Goal: Find specific page/section: Find specific page/section

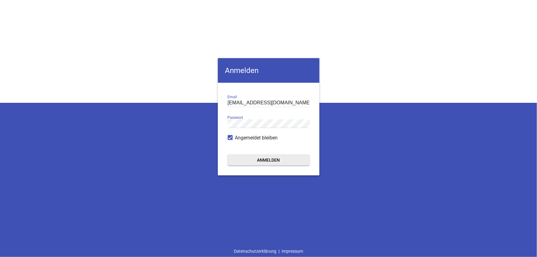
click at [276, 159] on button "Anmelden" at bounding box center [269, 160] width 82 height 11
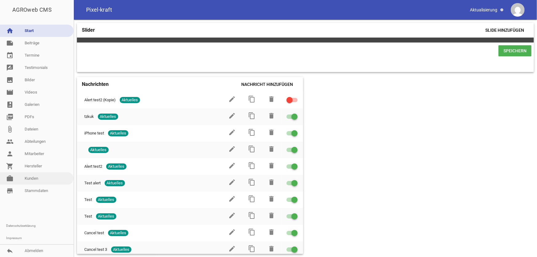
click at [40, 179] on link "work [PERSON_NAME]" at bounding box center [37, 178] width 74 height 12
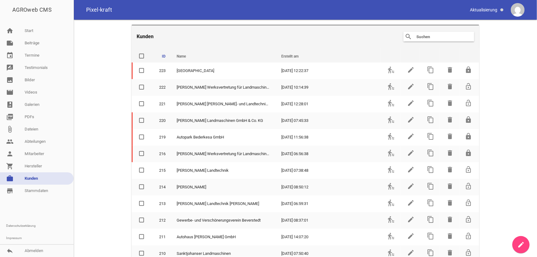
click at [429, 36] on input "text" at bounding box center [440, 36] width 49 height 7
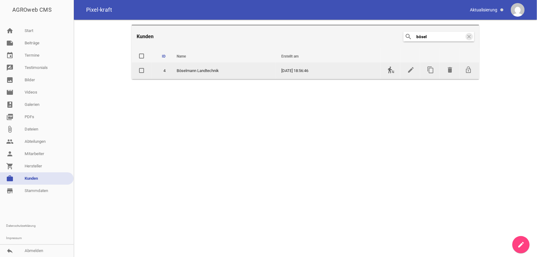
type input "bösel"
click at [390, 70] on icon "transfer_within_a_station" at bounding box center [391, 69] width 7 height 7
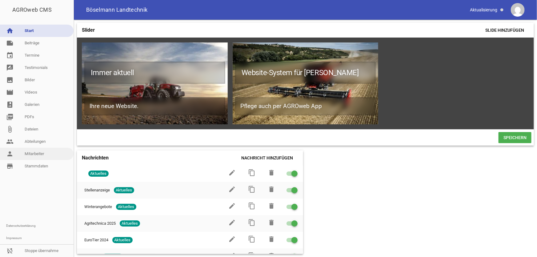
click at [38, 152] on link "person Mitarbeiter" at bounding box center [37, 154] width 74 height 12
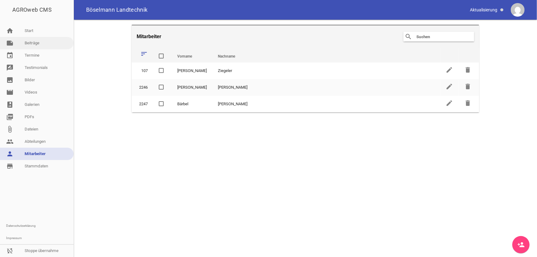
click at [42, 46] on link "note Beiträge" at bounding box center [37, 43] width 74 height 12
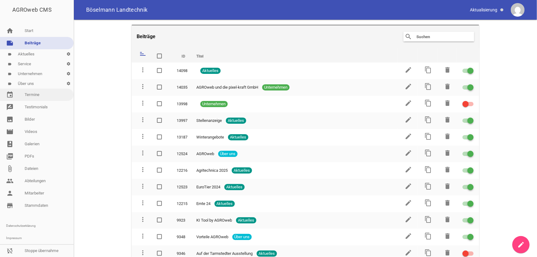
click at [41, 95] on link "event Termine" at bounding box center [37, 95] width 74 height 12
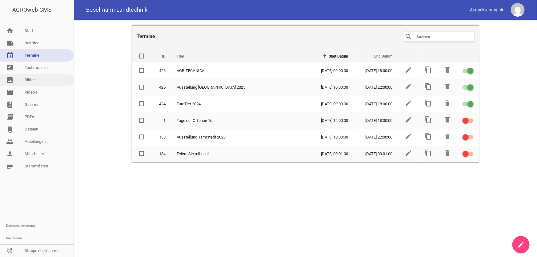
click at [38, 83] on link "image Bilder" at bounding box center [37, 80] width 74 height 12
click at [28, 80] on link "image Bilder" at bounding box center [37, 80] width 74 height 12
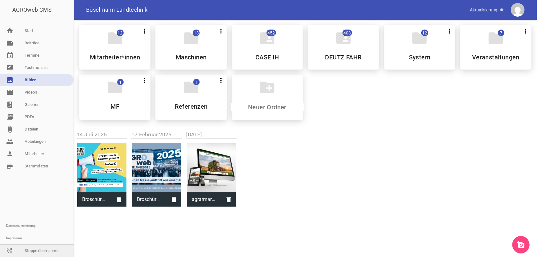
click at [39, 252] on link "sync_disabled Stoppe übernahme" at bounding box center [37, 251] width 74 height 12
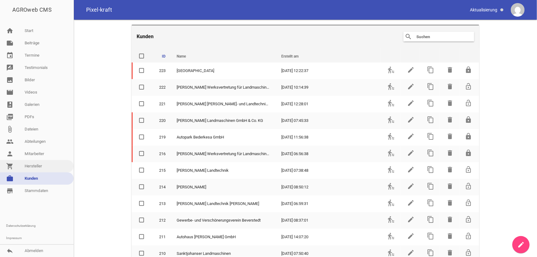
click at [43, 164] on link "shopping_cart Hersteller" at bounding box center [37, 166] width 74 height 12
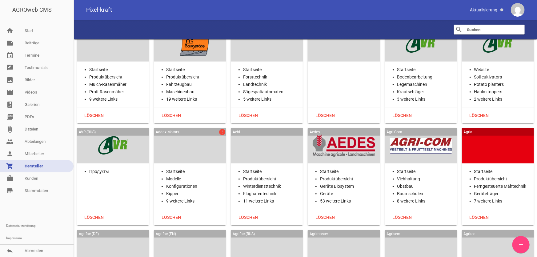
scroll to position [224, 0]
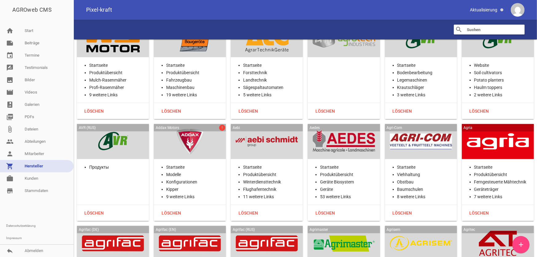
click at [215, 147] on div at bounding box center [190, 141] width 62 height 25
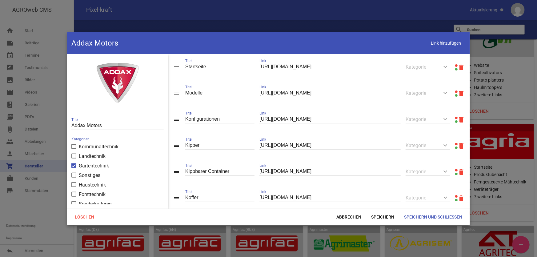
click at [455, 65] on link at bounding box center [456, 65] width 2 height 2
click at [357, 219] on span "Abbrechen" at bounding box center [349, 217] width 35 height 11
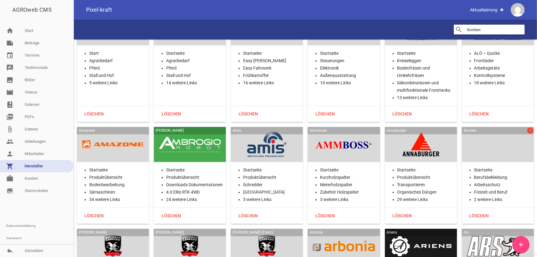
scroll to position [643, 0]
click at [520, 149] on div at bounding box center [498, 143] width 62 height 25
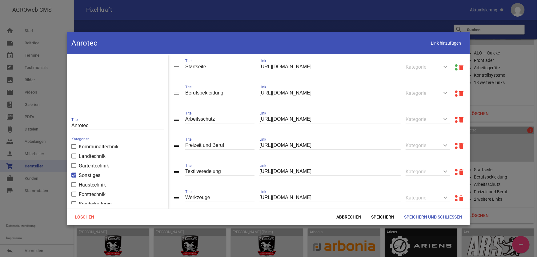
click at [452, 91] on div "drag_handle Berufsbekleidung Titel [URL][DOMAIN_NAME] Link keyboard_arrow_down …" at bounding box center [319, 93] width 302 height 26
click at [455, 91] on link at bounding box center [456, 92] width 2 height 2
click at [345, 216] on span "Abbrechen" at bounding box center [349, 217] width 35 height 11
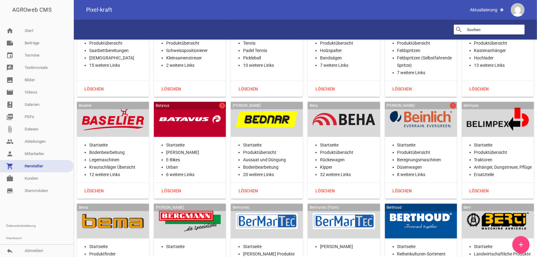
scroll to position [1427, 0]
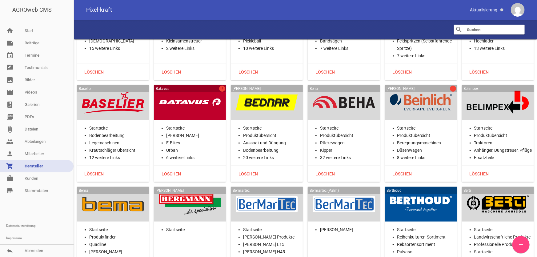
click at [418, 125] on li "Startseite" at bounding box center [427, 127] width 60 height 7
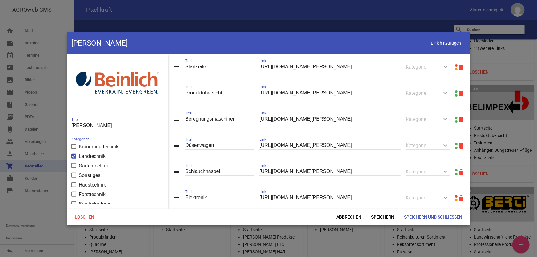
click at [455, 65] on link at bounding box center [456, 65] width 2 height 2
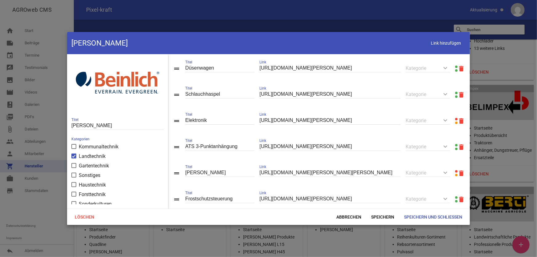
scroll to position [84, 0]
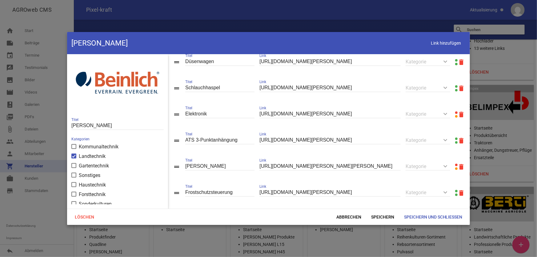
click at [455, 113] on link at bounding box center [456, 112] width 2 height 2
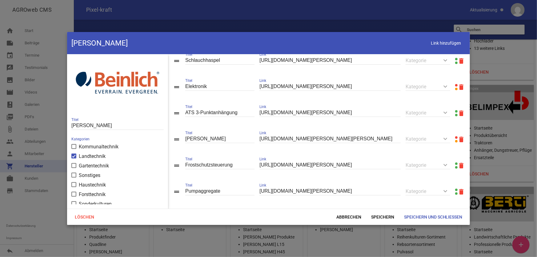
scroll to position [140, 0]
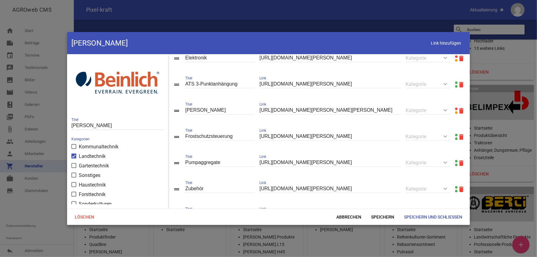
click at [455, 110] on link at bounding box center [456, 109] width 2 height 2
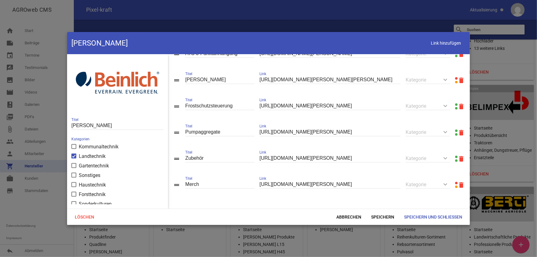
scroll to position [173, 0]
click at [455, 183] on link at bounding box center [456, 183] width 2 height 2
click at [348, 216] on span "Abbrechen" at bounding box center [349, 217] width 35 height 11
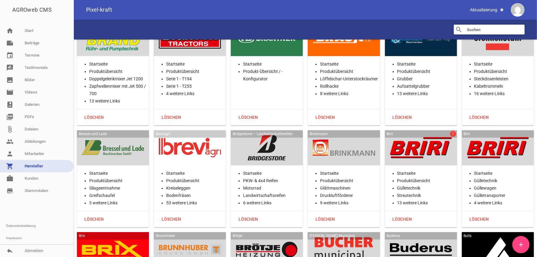
scroll to position [2071, 0]
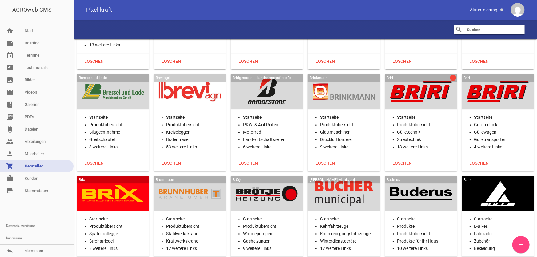
click at [397, 114] on li "Startseite" at bounding box center [427, 117] width 60 height 7
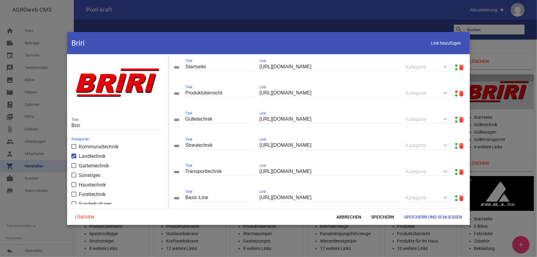
click at [455, 91] on link at bounding box center [456, 92] width 2 height 2
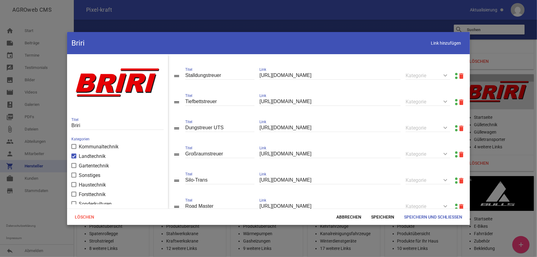
scroll to position [306, 0]
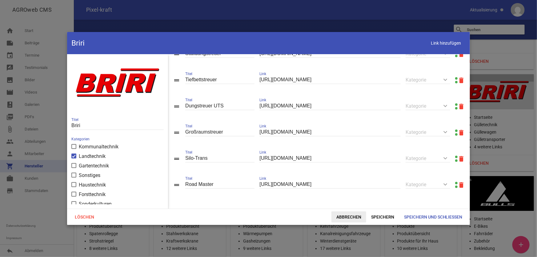
click at [356, 220] on span "Abbrechen" at bounding box center [349, 217] width 35 height 11
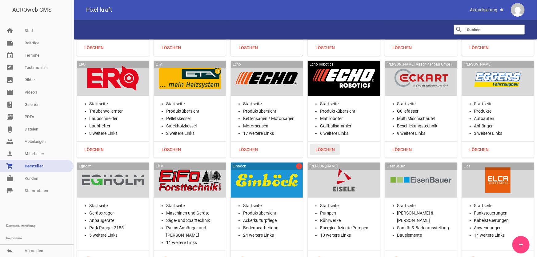
scroll to position [3498, 0]
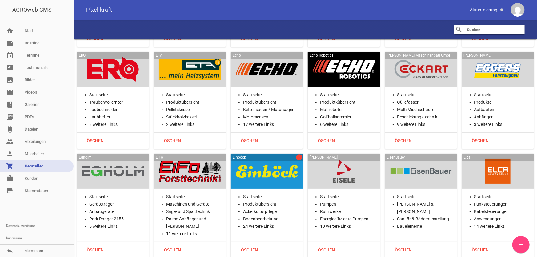
click at [279, 159] on div "Einböck error" at bounding box center [267, 171] width 72 height 35
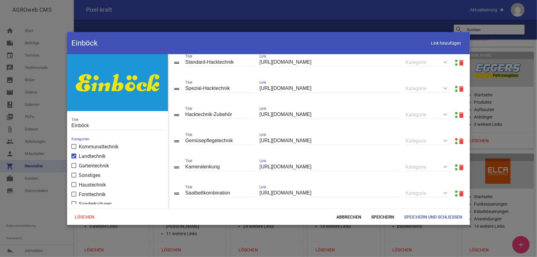
scroll to position [224, 0]
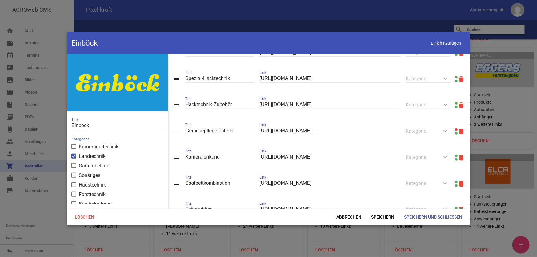
click at [455, 131] on link at bounding box center [456, 129] width 2 height 2
click at [341, 217] on span "Abbrechen" at bounding box center [349, 217] width 35 height 11
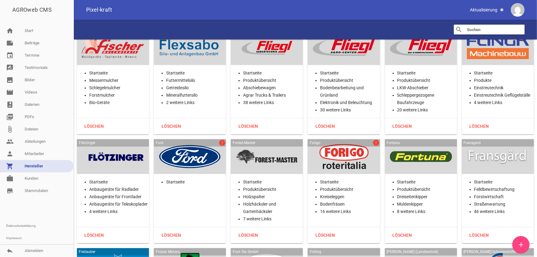
scroll to position [4394, 0]
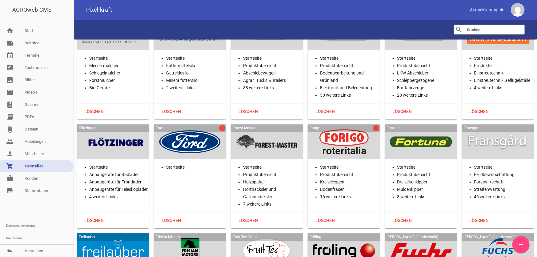
click at [313, 129] on div "Forigo error" at bounding box center [344, 141] width 72 height 35
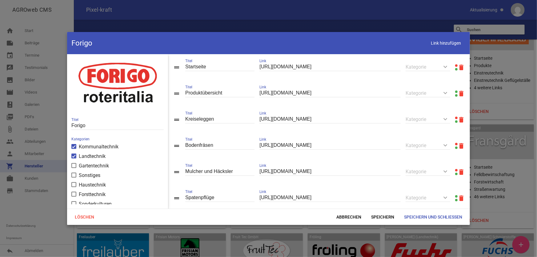
click at [455, 118] on link at bounding box center [456, 118] width 2 height 2
click at [455, 65] on link at bounding box center [456, 65] width 2 height 2
click at [348, 212] on span "Abbrechen" at bounding box center [349, 217] width 35 height 11
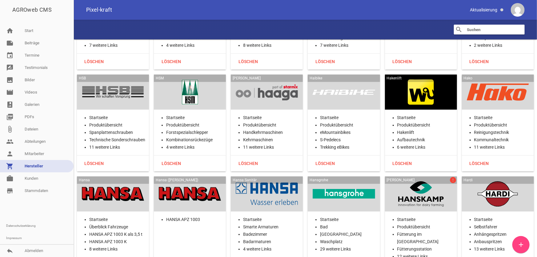
scroll to position [5681, 0]
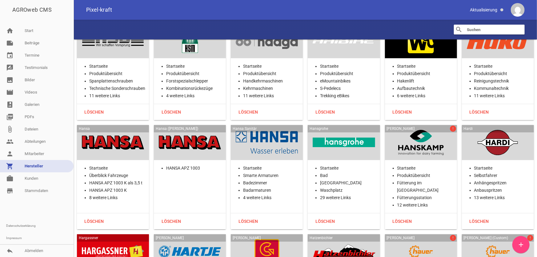
click at [402, 125] on div "Hanskamp error Startseite Produktübersicht Fütterung im Melkstand Fütterungssta…" at bounding box center [421, 177] width 72 height 104
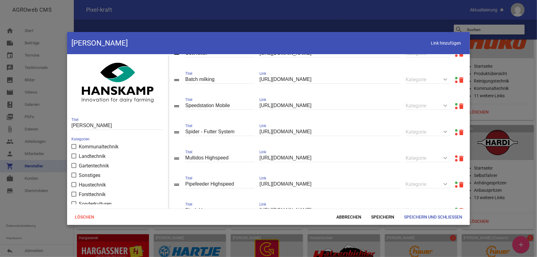
scroll to position [224, 0]
click at [455, 157] on link at bounding box center [456, 156] width 2 height 2
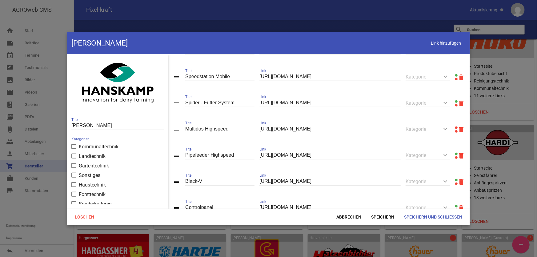
scroll to position [279, 0]
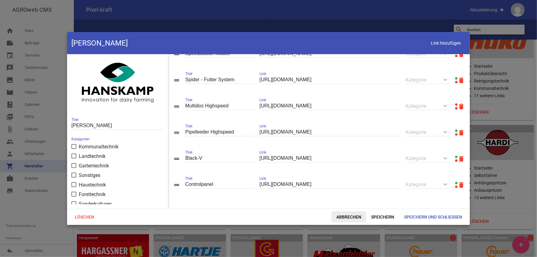
click at [343, 220] on span "Abbrechen" at bounding box center [349, 217] width 35 height 11
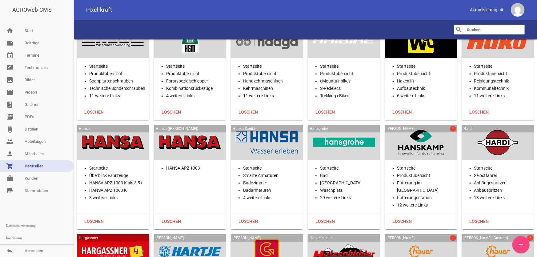
click at [409, 239] on div at bounding box center [421, 251] width 62 height 25
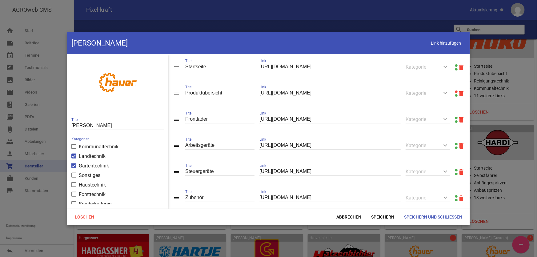
click at [455, 92] on link at bounding box center [456, 92] width 2 height 2
click at [350, 218] on span "Abbrechen" at bounding box center [349, 217] width 35 height 11
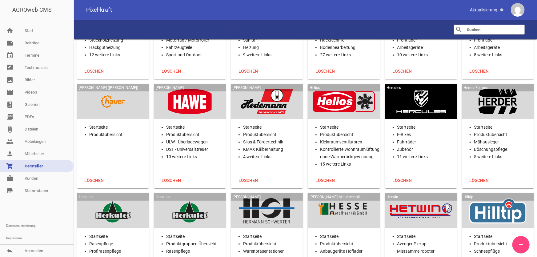
scroll to position [6045, 0]
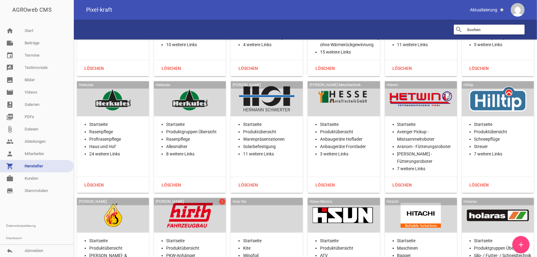
click at [195, 203] on div at bounding box center [190, 215] width 62 height 25
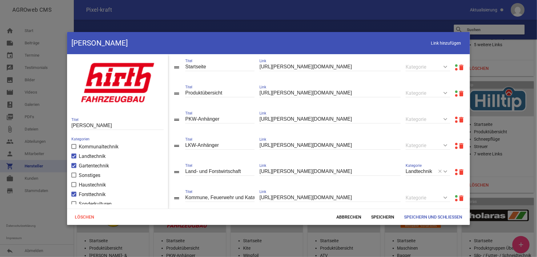
click at [455, 117] on link at bounding box center [456, 118] width 2 height 2
click at [455, 145] on link at bounding box center [456, 144] width 2 height 2
click at [339, 218] on span "Abbrechen" at bounding box center [349, 217] width 35 height 11
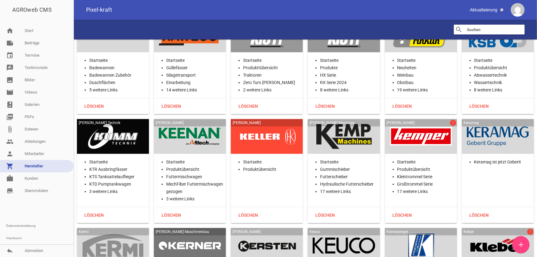
scroll to position [7305, 0]
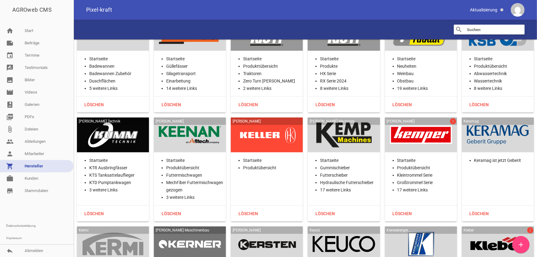
click at [415, 123] on div at bounding box center [421, 135] width 62 height 25
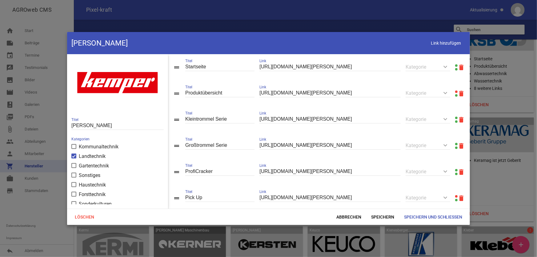
click at [455, 92] on link at bounding box center [456, 92] width 2 height 2
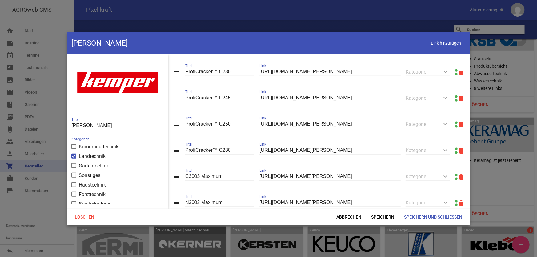
scroll to position [412, 0]
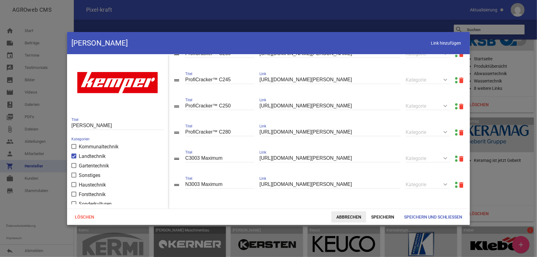
click at [348, 218] on span "Abbrechen" at bounding box center [349, 217] width 35 height 11
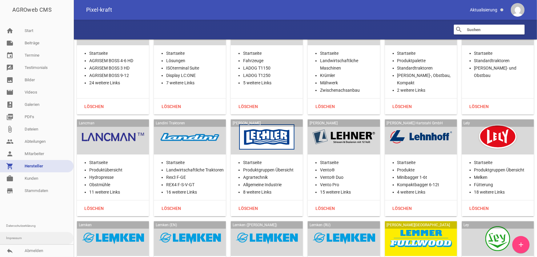
scroll to position [8312, 0]
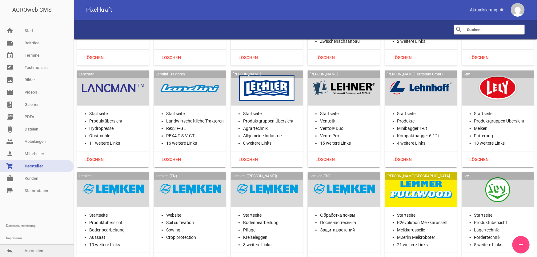
click at [39, 249] on link "reply Abmelden" at bounding box center [37, 251] width 74 height 12
